Goal: Task Accomplishment & Management: Use online tool/utility

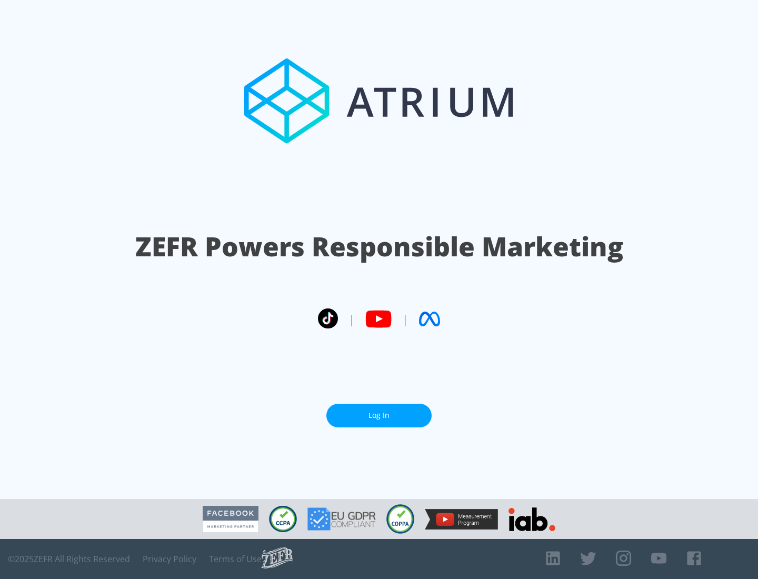
click at [379, 411] on link "Log In" at bounding box center [379, 416] width 105 height 24
